Goal: Navigation & Orientation: Find specific page/section

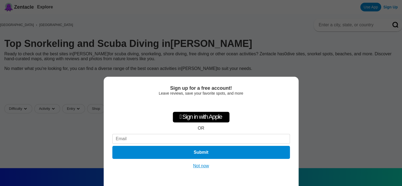
click at [203, 166] on button "Not now" at bounding box center [200, 165] width 19 height 5
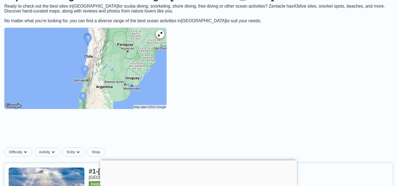
scroll to position [80, 0]
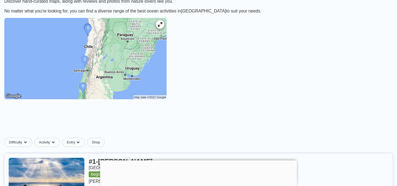
click at [102, 62] on img at bounding box center [85, 58] width 162 height 81
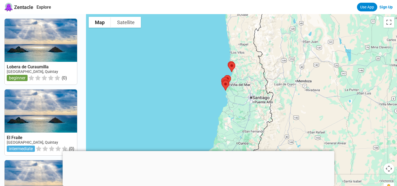
drag, startPoint x: 294, startPoint y: 111, endPoint x: 240, endPoint y: 90, distance: 58.2
click at [240, 90] on div at bounding box center [241, 107] width 311 height 186
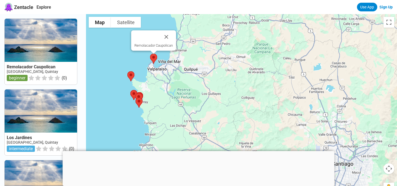
click at [156, 59] on img at bounding box center [153, 58] width 11 height 14
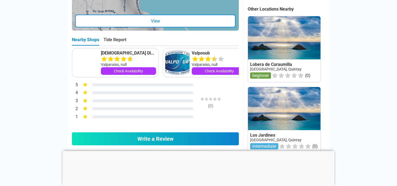
scroll to position [265, 0]
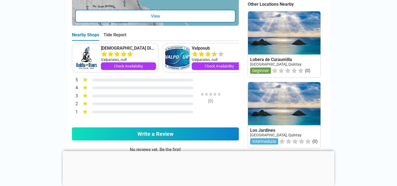
click at [264, 39] on link at bounding box center [284, 44] width 72 height 66
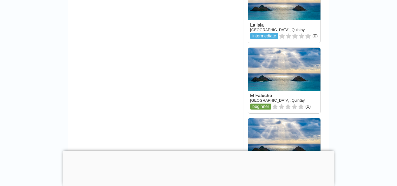
scroll to position [425, 0]
